Goal: Task Accomplishment & Management: Manage account settings

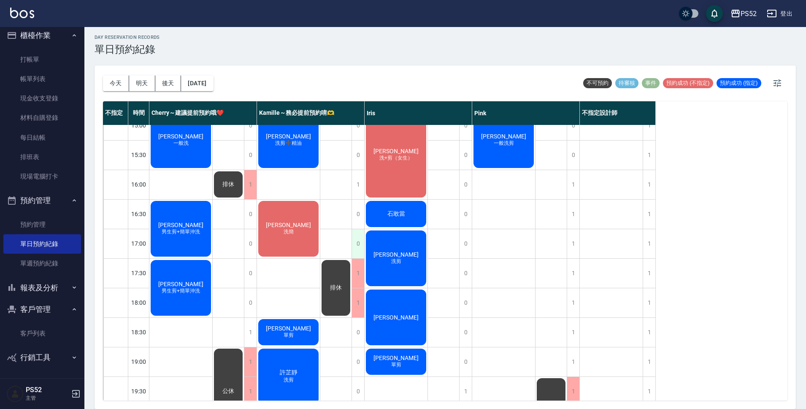
scroll to position [267, 0]
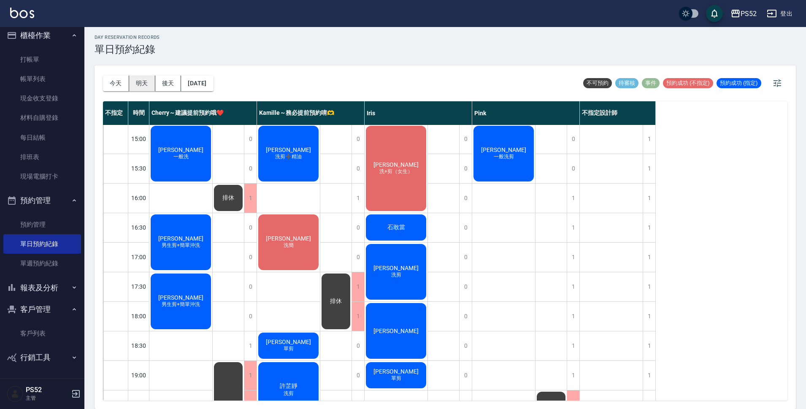
click at [139, 81] on button "明天" at bounding box center [142, 84] width 26 height 16
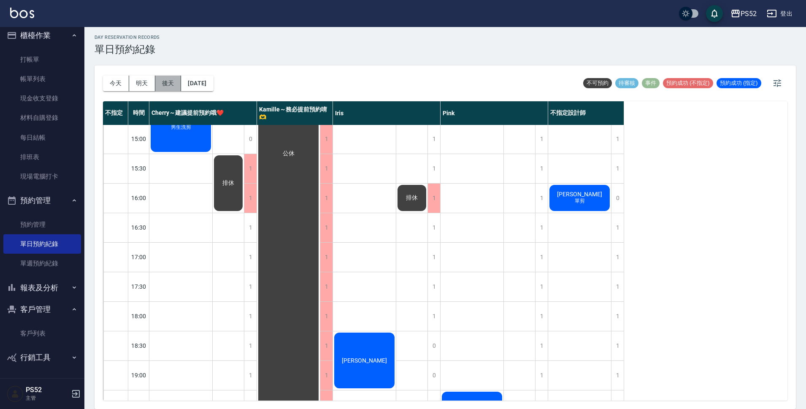
click at [179, 82] on button "後天" at bounding box center [168, 84] width 26 height 16
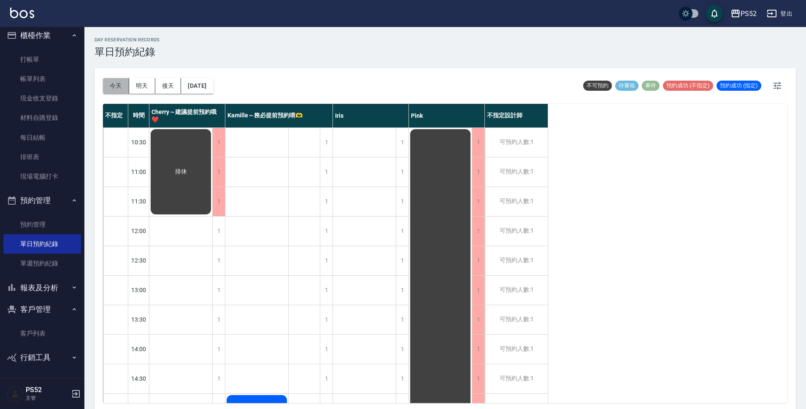
click at [113, 83] on button "今天" at bounding box center [116, 86] width 26 height 16
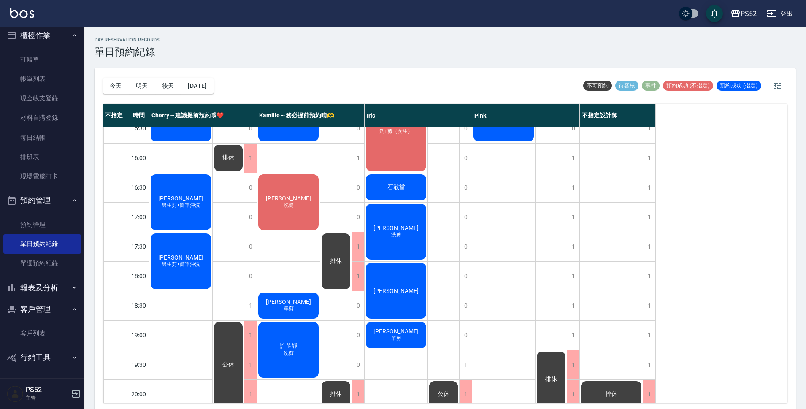
scroll to position [323, 0]
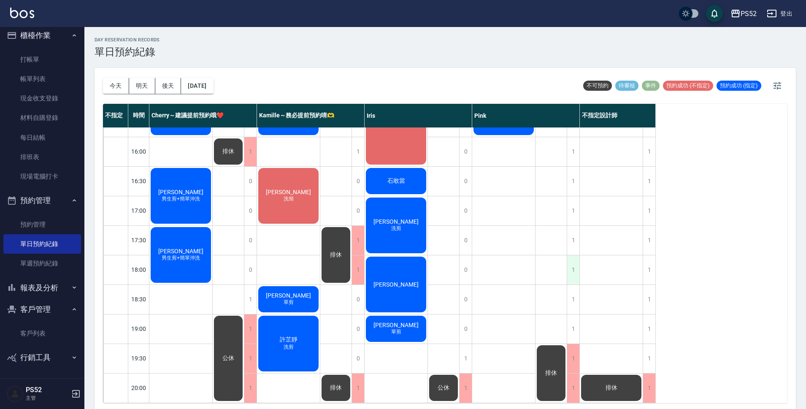
click at [572, 257] on div "1" at bounding box center [573, 269] width 13 height 29
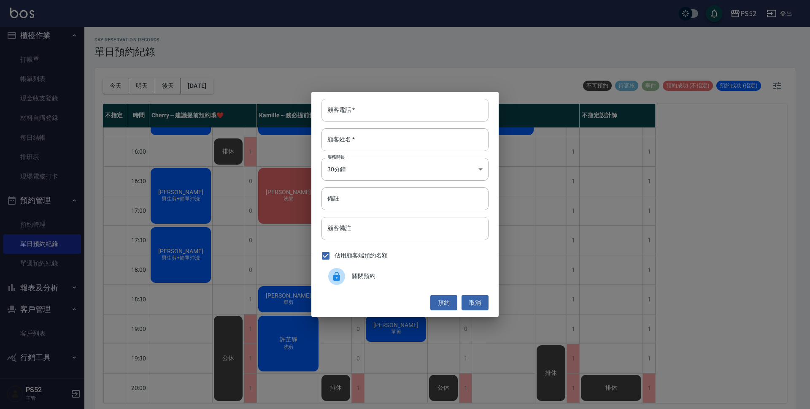
click at [398, 117] on input "顧客電話   *" at bounding box center [405, 110] width 167 height 23
click at [398, 117] on input "0976576737" at bounding box center [405, 110] width 167 height 23
type input "0976576737"
click at [198, 261] on div "顧客電話   * [PHONE_NUMBER] 顧客電話   * 顧客姓名   * 顧客姓名   * 服務時長 30分鐘 1 服務時長 備註 備註 顧客備註 …" at bounding box center [405, 204] width 810 height 409
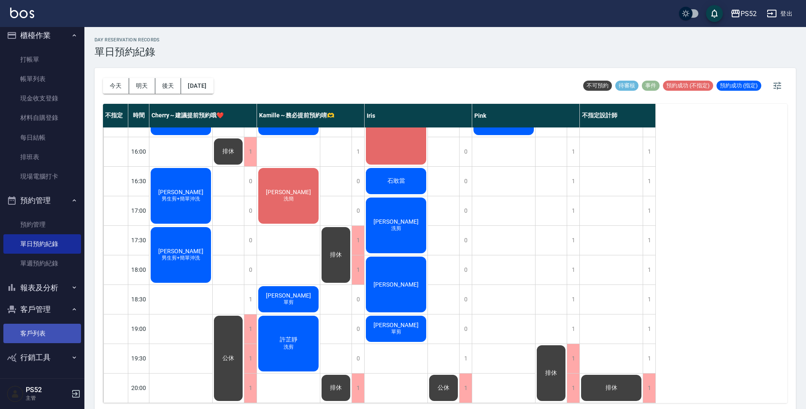
click at [50, 333] on link "客戶列表" at bounding box center [42, 333] width 78 height 19
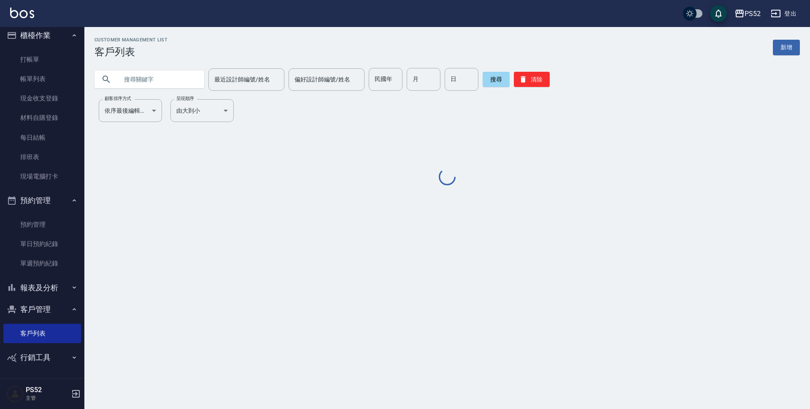
click at [171, 76] on input "text" at bounding box center [157, 79] width 79 height 23
paste input "0976576737"
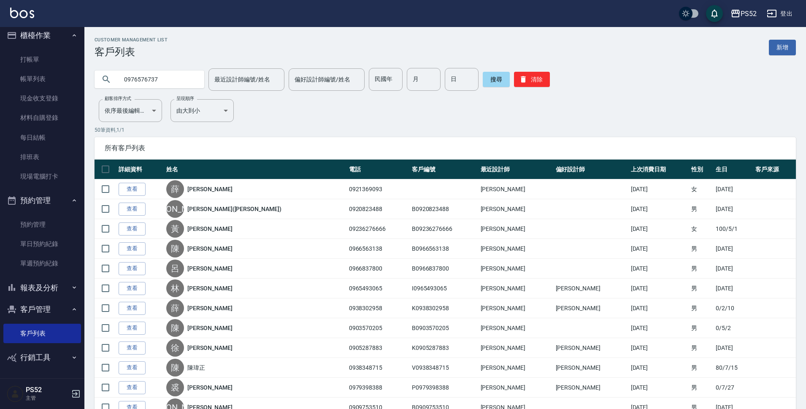
type input "0976576737"
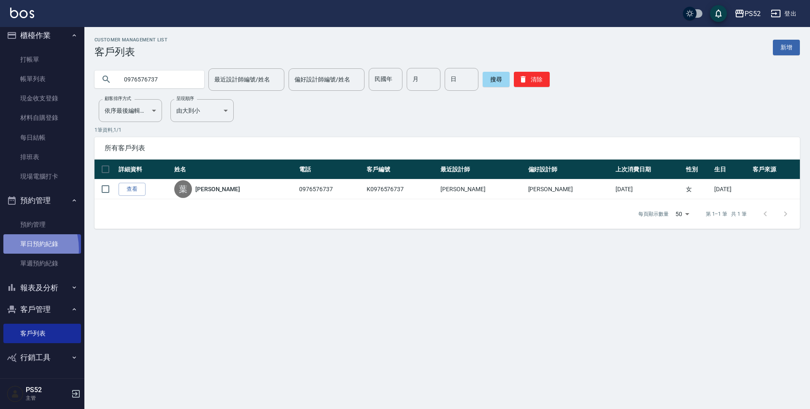
click at [14, 249] on link "單日預約紀錄" at bounding box center [42, 243] width 78 height 19
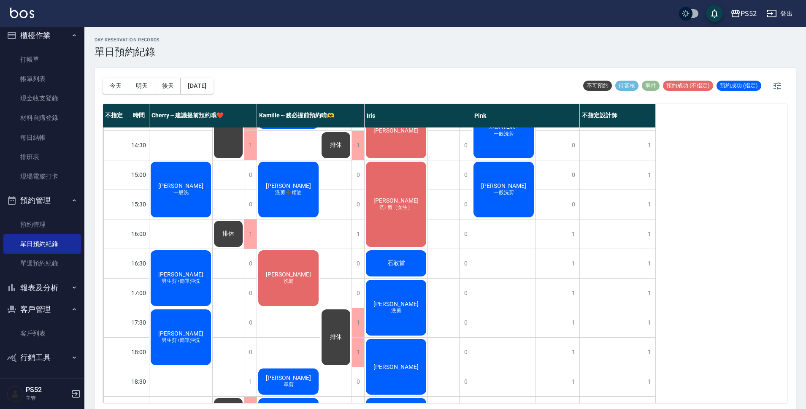
scroll to position [295, 0]
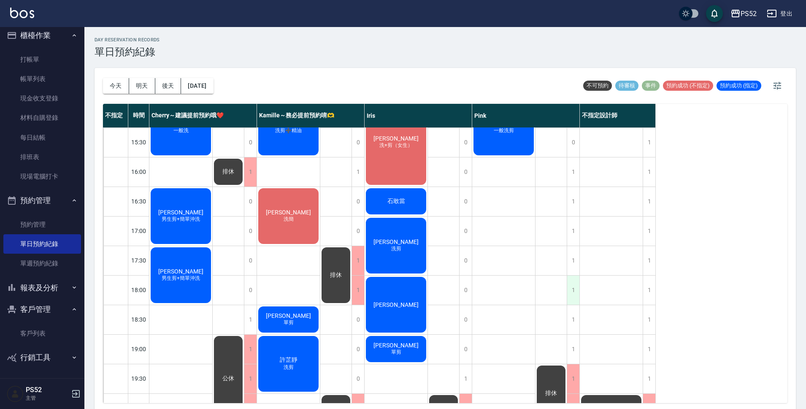
click at [576, 291] on div "1" at bounding box center [573, 290] width 13 height 29
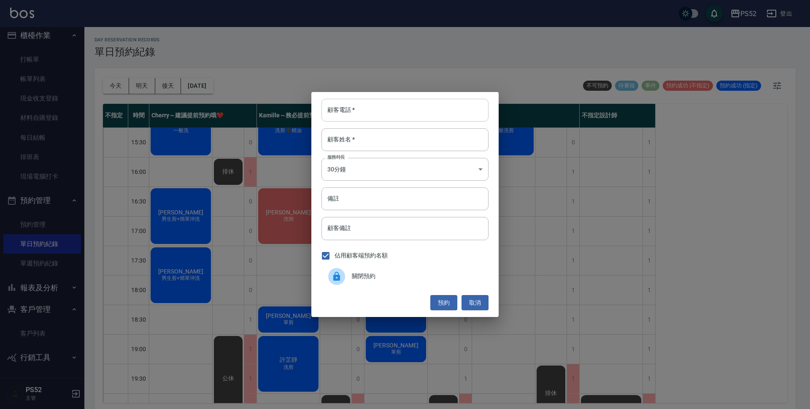
click at [382, 111] on input "顧客電話   *" at bounding box center [405, 110] width 167 height 23
paste input "0976576737"
type input "0976576737"
click at [353, 146] on input "顧客姓名   *" at bounding box center [405, 139] width 167 height 23
type input "u"
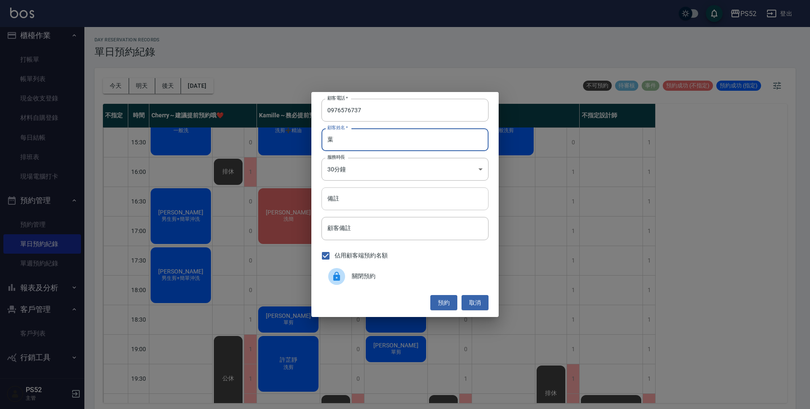
type input "葉"
click at [367, 195] on input "備註" at bounding box center [405, 198] width 167 height 23
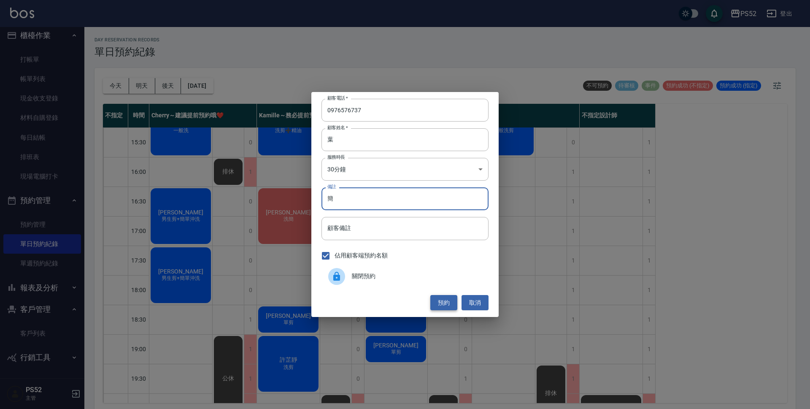
type input "簡"
click at [446, 304] on button "預約" at bounding box center [444, 303] width 27 height 16
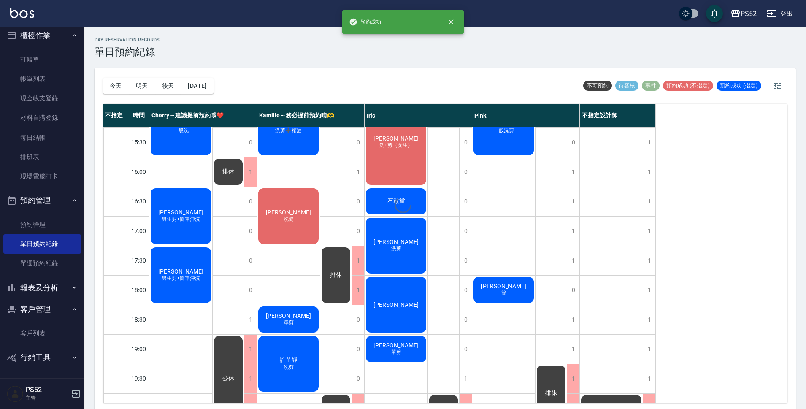
click at [505, 297] on div at bounding box center [403, 204] width 806 height 409
click at [205, 127] on span "[PERSON_NAME]" at bounding box center [181, 123] width 49 height 7
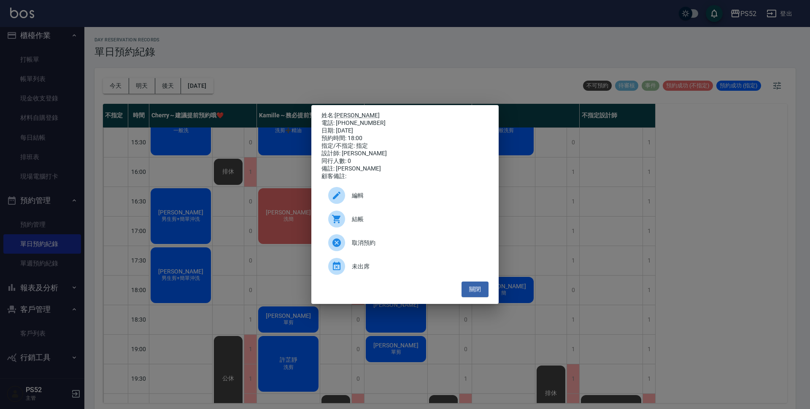
click at [355, 195] on span "編輯" at bounding box center [417, 195] width 130 height 9
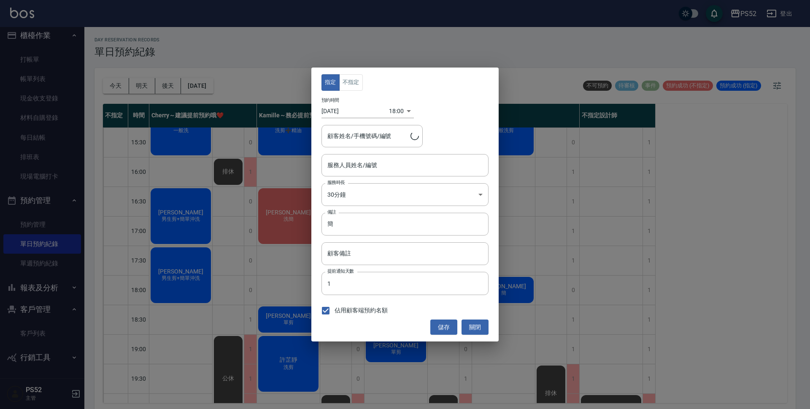
type input "Pink-8"
type input "[PERSON_NAME]/0976576737/K0976576737"
click at [355, 84] on button "不指定" at bounding box center [351, 82] width 24 height 16
click at [439, 317] on div "指定 不指定 預約時間 [DATE] 18:00 1754820000000 顧客姓名/手機號碼/編號 [PERSON_NAME]/0976576737/K0…" at bounding box center [404, 205] width 187 height 274
click at [442, 325] on button "儲存" at bounding box center [444, 328] width 27 height 16
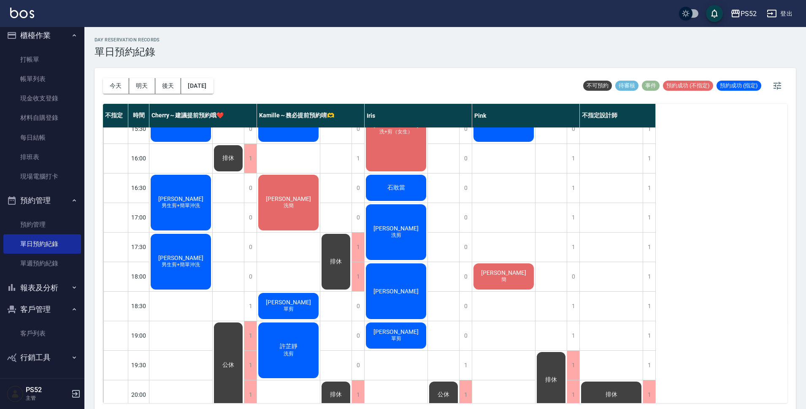
scroll to position [309, 0]
click at [205, 113] on span "[PERSON_NAME]" at bounding box center [181, 109] width 49 height 7
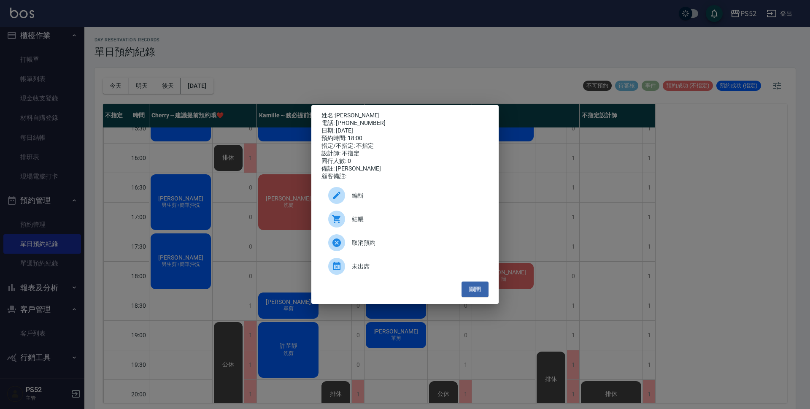
click at [348, 114] on link "[PERSON_NAME]" at bounding box center [357, 115] width 45 height 7
click at [480, 294] on button "關閉" at bounding box center [475, 290] width 27 height 16
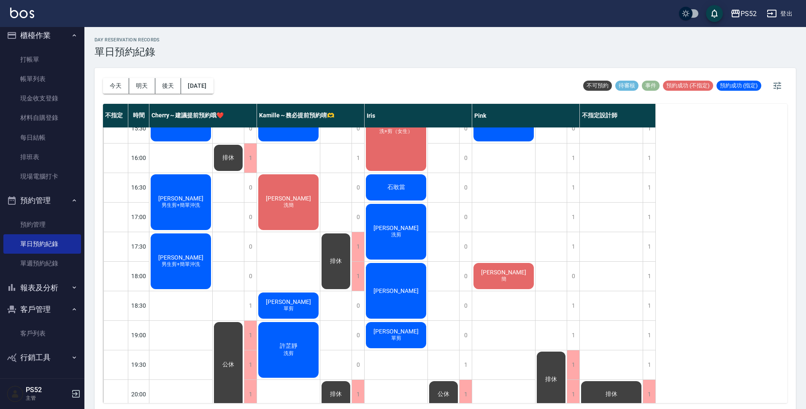
click at [190, 143] on div "[PERSON_NAME] 男生剪+簡單沖洗" at bounding box center [180, 113] width 63 height 58
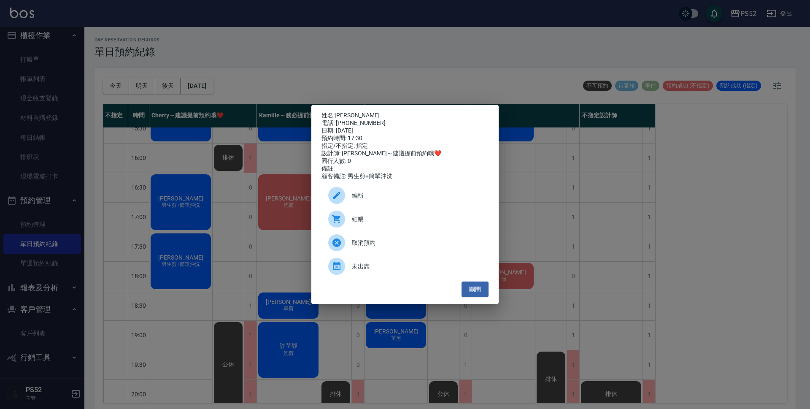
click at [348, 108] on div "姓名: [PERSON_NAME] 電話: [PHONE_NUMBER] 日期: [DATE] 預約時間: 17:30 指定/不指定: 指定 設計師: [PE…" at bounding box center [404, 204] width 187 height 199
click at [346, 112] on link "[PERSON_NAME]" at bounding box center [357, 115] width 45 height 7
click at [469, 295] on button "關閉" at bounding box center [475, 290] width 27 height 16
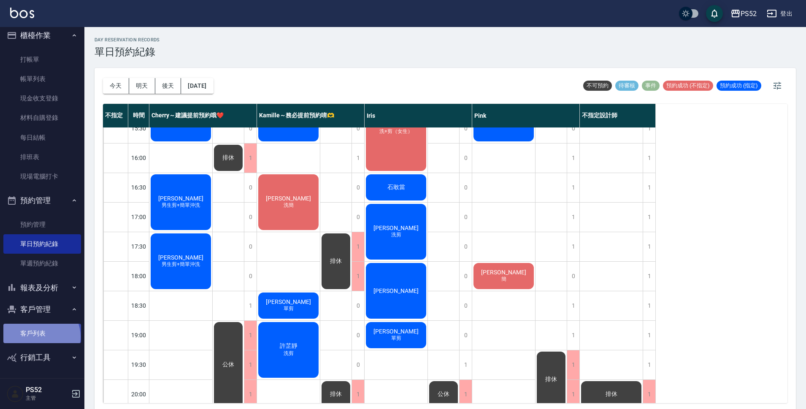
click at [41, 336] on link "客戶列表" at bounding box center [42, 333] width 78 height 19
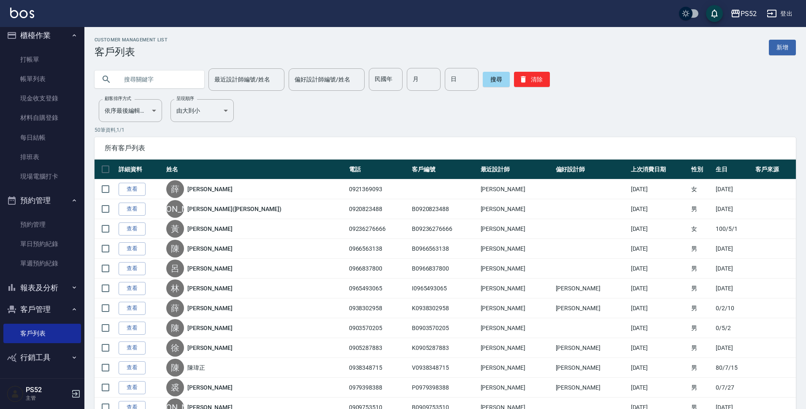
click at [148, 74] on input "text" at bounding box center [157, 79] width 79 height 23
type input "采"
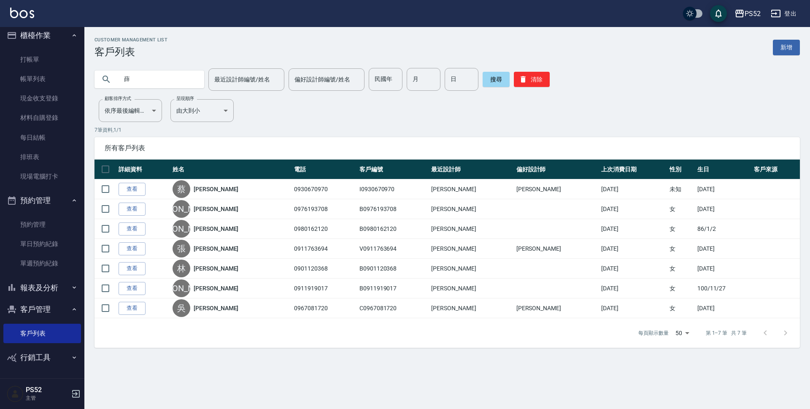
type input "薛"
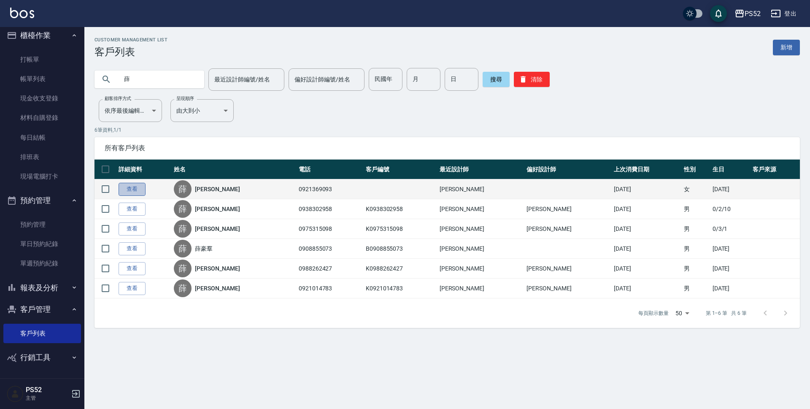
click at [143, 190] on link "查看" at bounding box center [132, 189] width 27 height 13
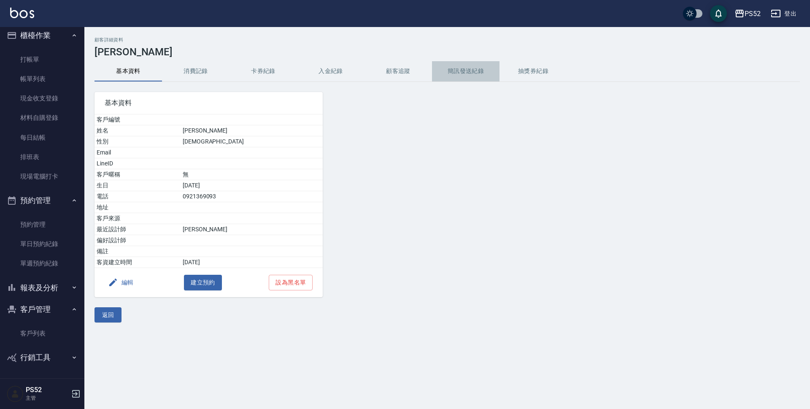
click at [469, 70] on button "簡訊發送紀錄" at bounding box center [466, 71] width 68 height 20
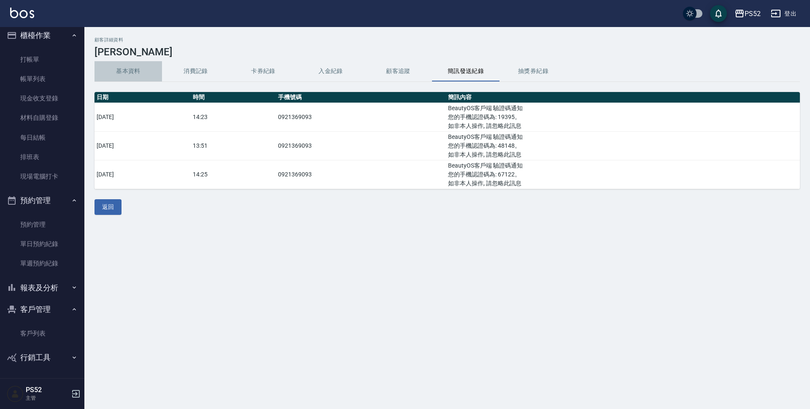
click at [120, 66] on button "基本資料" at bounding box center [129, 71] width 68 height 20
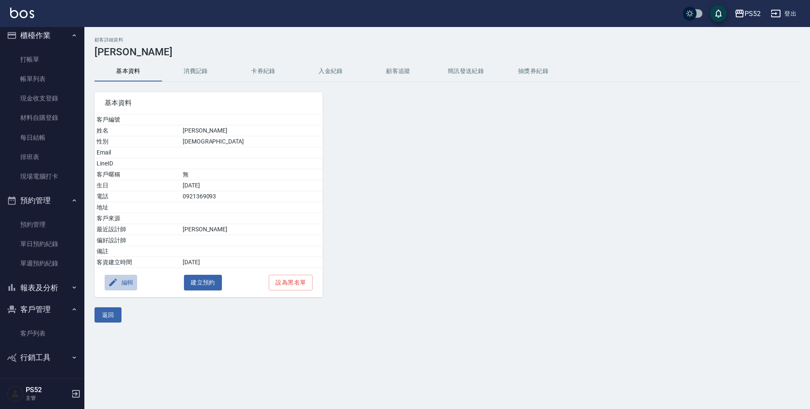
click at [124, 284] on button "編輯" at bounding box center [121, 283] width 32 height 16
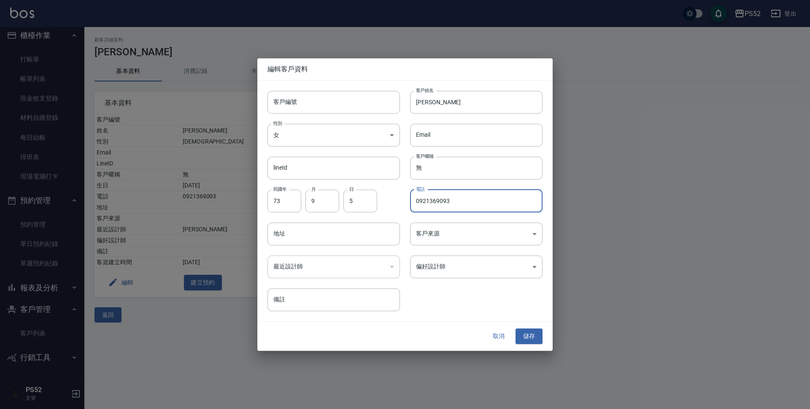
drag, startPoint x: 494, startPoint y: 206, endPoint x: 338, endPoint y: 189, distance: 157.5
click at [338, 189] on div "客戶編號 客戶編號 客戶姓名 [PERSON_NAME]姓名 性別 女 [DEMOGRAPHIC_DATA] 性別 Email Email lineId li…" at bounding box center [399, 196] width 285 height 231
click at [335, 103] on input "客戶編號" at bounding box center [334, 102] width 133 height 23
paste input "0921369093"
click at [272, 99] on input "0921369093" at bounding box center [324, 102] width 113 height 23
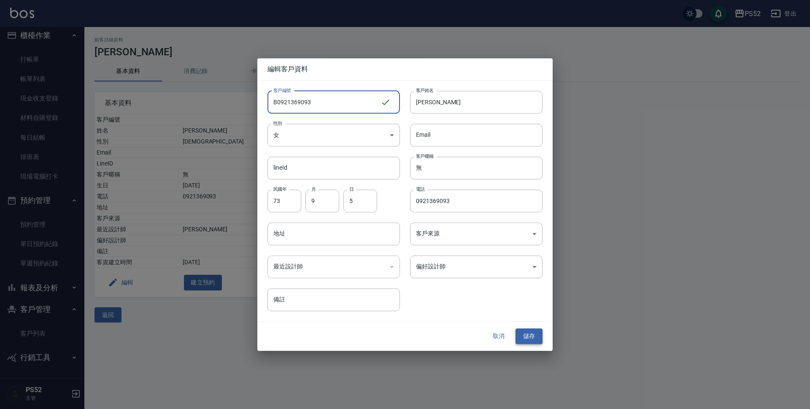
type input "B0921369093"
click at [529, 332] on button "儲存" at bounding box center [529, 337] width 27 height 16
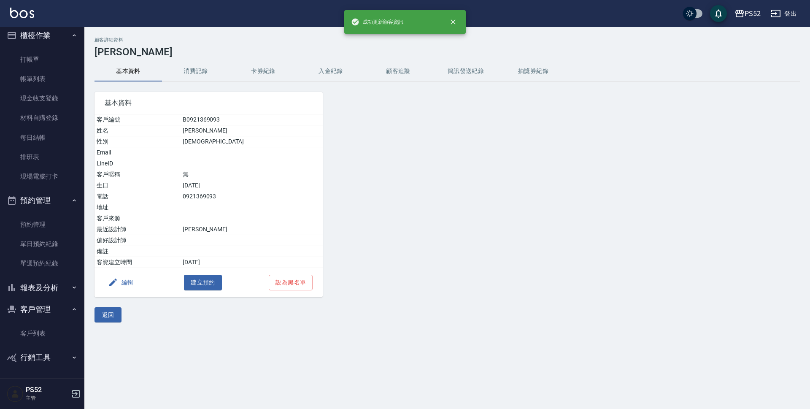
click at [441, 249] on div at bounding box center [412, 189] width 179 height 215
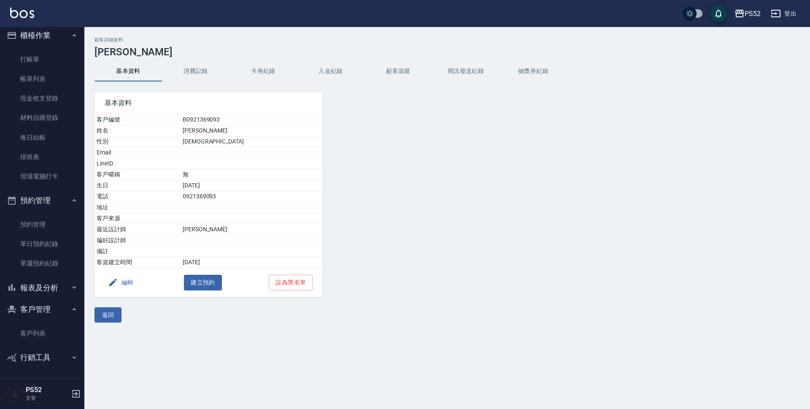
click at [452, 248] on div at bounding box center [412, 189] width 179 height 215
click at [450, 223] on div at bounding box center [412, 189] width 179 height 215
click at [198, 70] on button "消費記錄" at bounding box center [196, 71] width 68 height 20
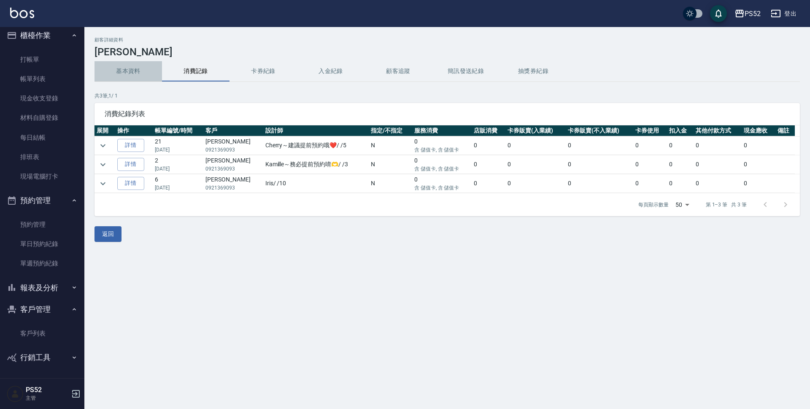
click at [118, 75] on button "基本資料" at bounding box center [129, 71] width 68 height 20
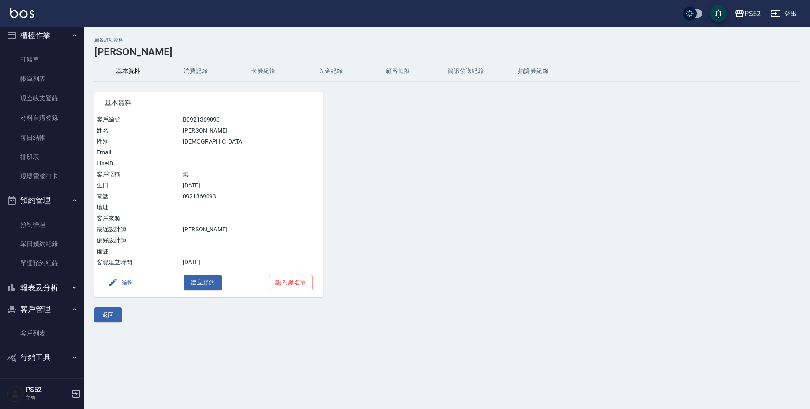
click at [437, 293] on div at bounding box center [412, 189] width 179 height 215
click at [302, 361] on div "顧客詳細資料 [PERSON_NAME] 基本資料 消費記錄 卡券紀錄 入金紀錄 顧客追蹤 簡訊發送紀錄 抽獎券紀錄 基本資料 客戶編號 B092136909…" at bounding box center [405, 204] width 810 height 409
click at [230, 351] on div "顧客詳細資料 [PERSON_NAME] 基本資料 消費記錄 卡券紀錄 入金紀錄 顧客追蹤 簡訊發送紀錄 抽獎券紀錄 基本資料 客戶編號 B092136909…" at bounding box center [405, 204] width 810 height 409
click at [260, 355] on div "顧客詳細資料 [PERSON_NAME] 基本資料 消費記錄 卡券紀錄 入金紀錄 顧客追蹤 簡訊發送紀錄 抽獎券紀錄 基本資料 客戶編號 B092136909…" at bounding box center [405, 204] width 810 height 409
click at [51, 235] on link "單日預約紀錄" at bounding box center [42, 243] width 78 height 19
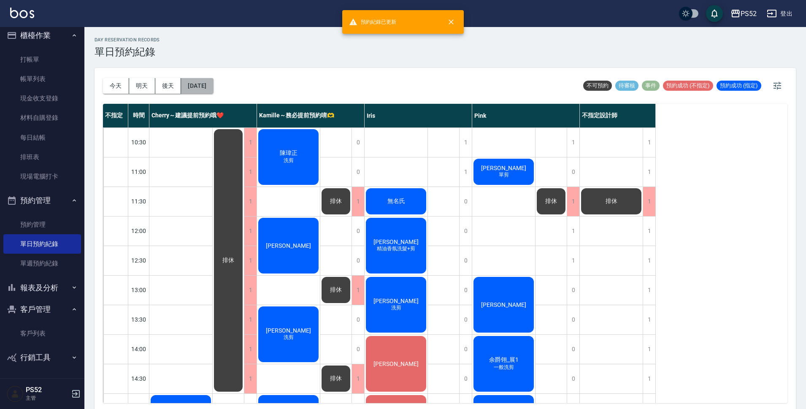
click at [213, 85] on button "[DATE]" at bounding box center [197, 86] width 32 height 16
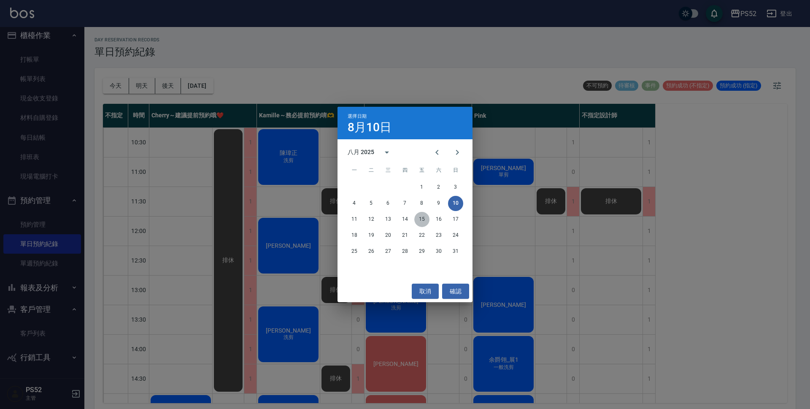
click at [426, 217] on button "15" at bounding box center [421, 219] width 15 height 15
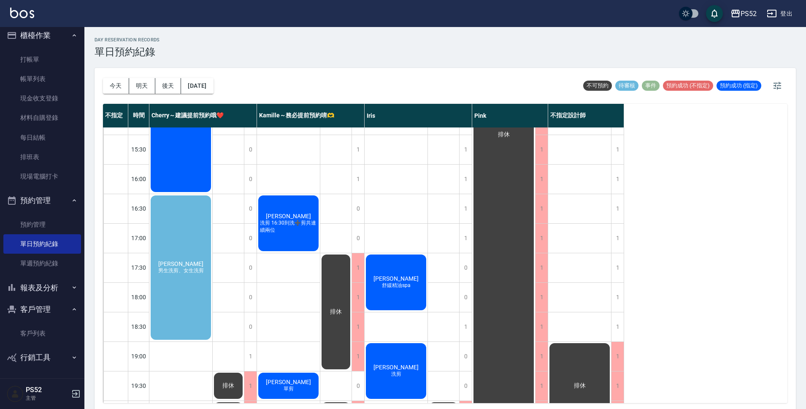
scroll to position [323, 0]
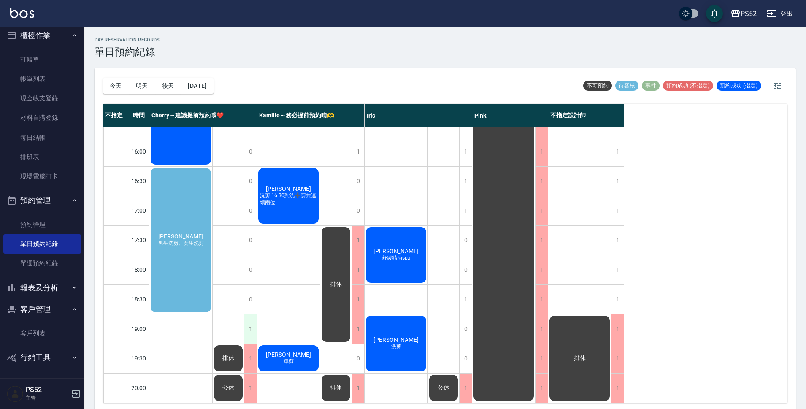
click at [253, 324] on div "1" at bounding box center [250, 328] width 13 height 29
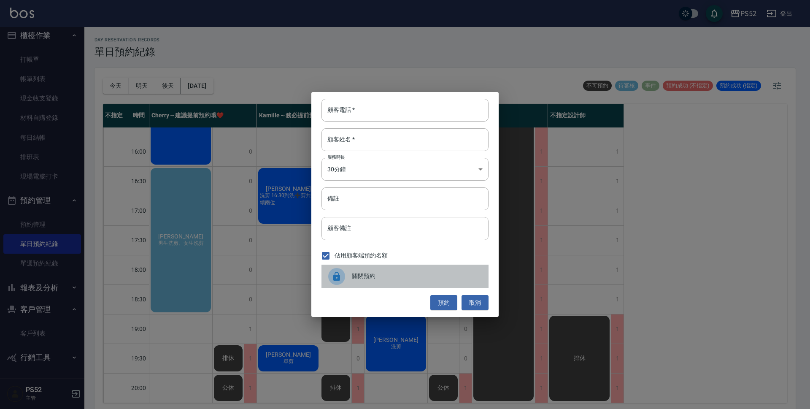
click at [392, 277] on span "關閉預約" at bounding box center [417, 276] width 130 height 9
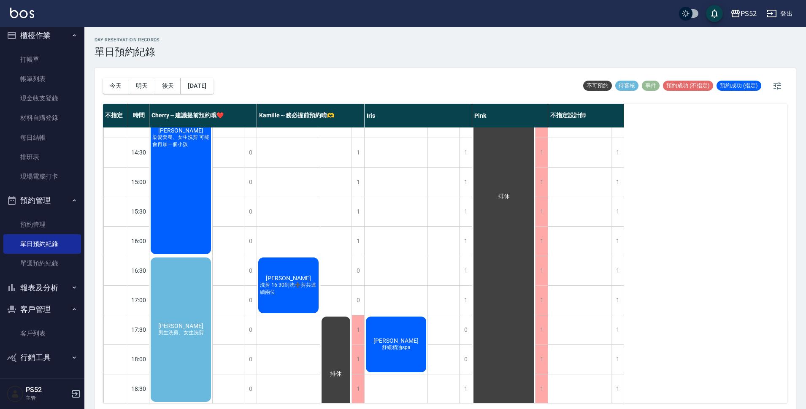
scroll to position [282, 0]
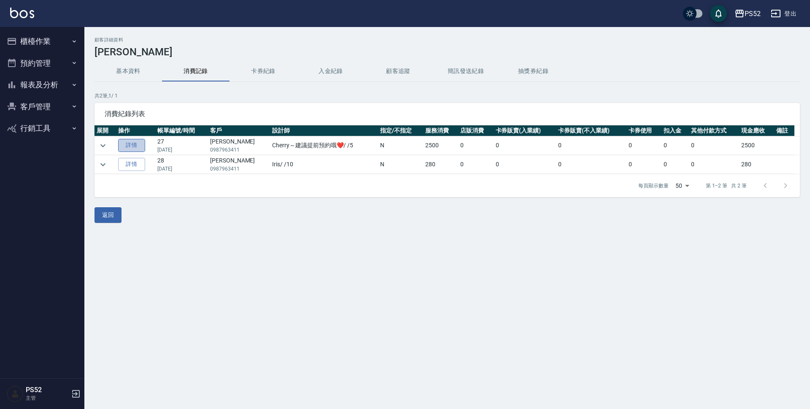
click at [133, 145] on link "詳情" at bounding box center [131, 145] width 27 height 13
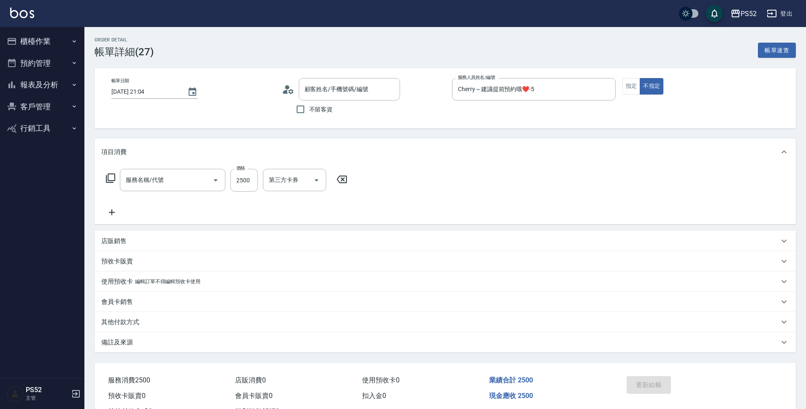
type input "2025/06/22 21:04"
type input "Cherry～建議提前預約哦❤️-5"
type input "燙D餐+BOY(P3)"
type input "湯睿璿/0987963411/B0987963411"
